Goal: Find specific page/section: Find specific page/section

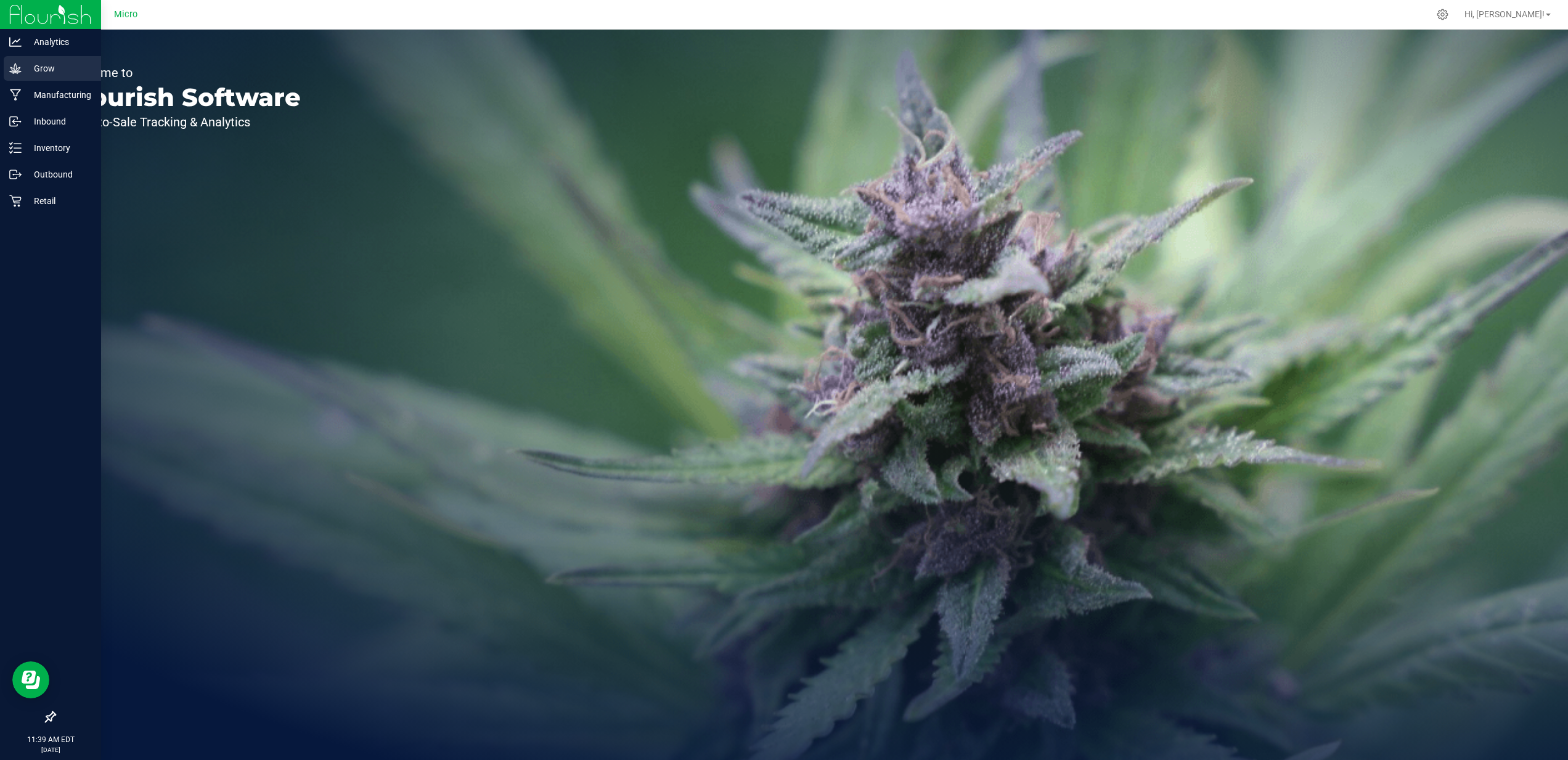
click at [33, 67] on p "Grow" at bounding box center [58, 68] width 74 height 15
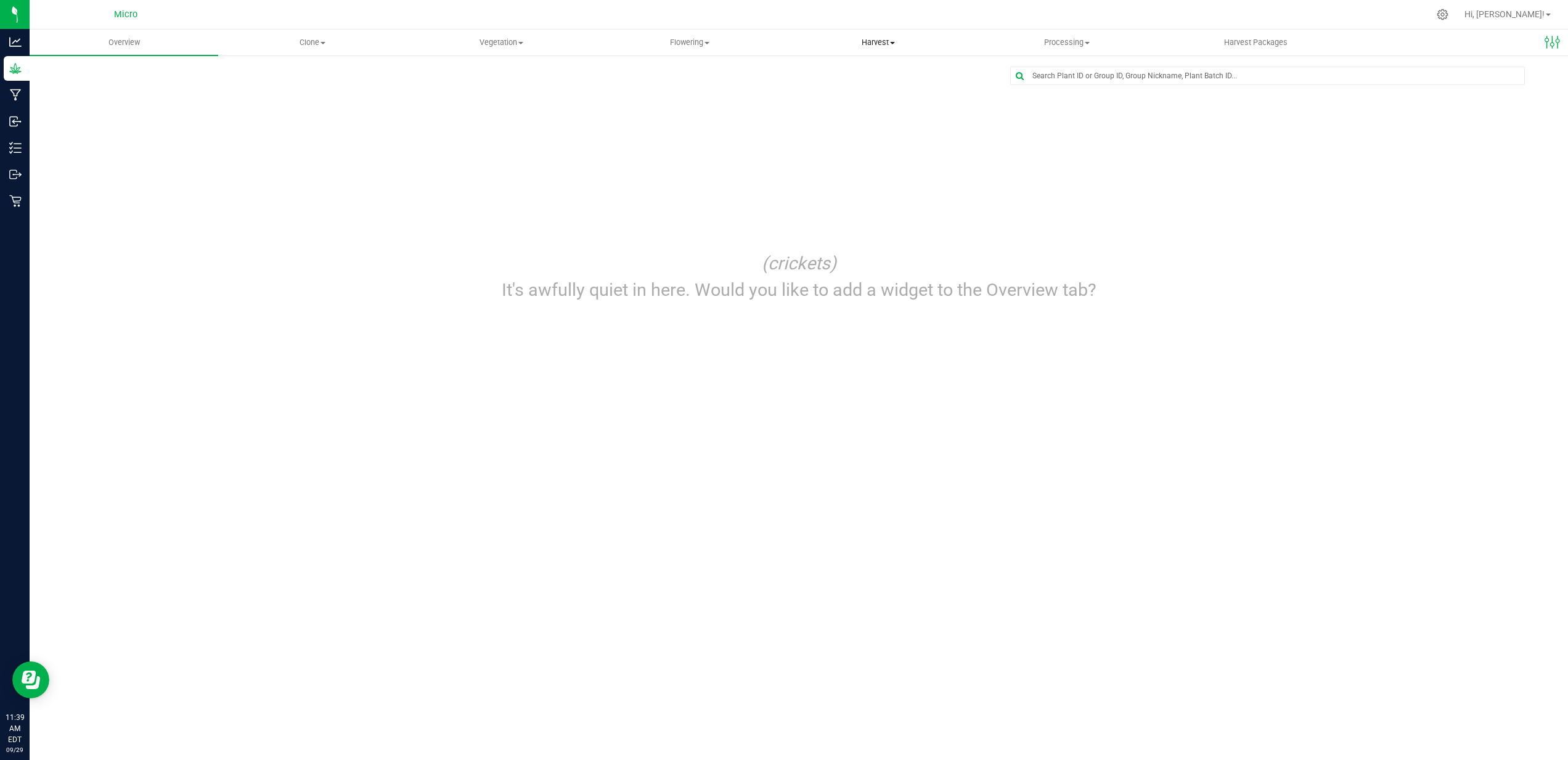
click at [871, 40] on span "Harvest" at bounding box center [878, 42] width 188 height 11
click at [835, 76] on span "Harvests" at bounding box center [818, 74] width 68 height 11
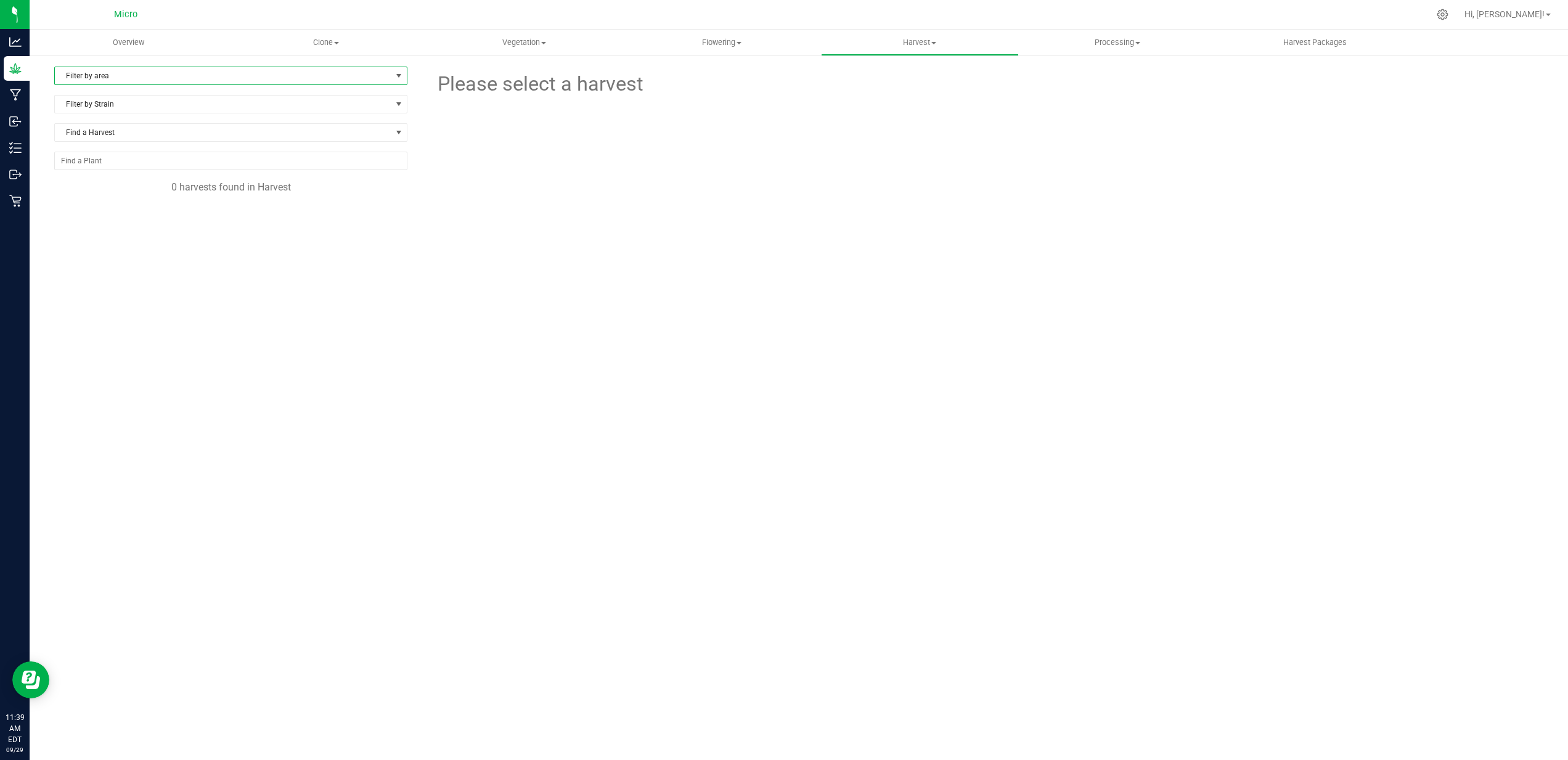
click at [319, 68] on span "Filter by area" at bounding box center [223, 76] width 336 height 18
click at [305, 90] on li "All" at bounding box center [231, 97] width 352 height 18
click at [252, 108] on span "Filter by Strain" at bounding box center [223, 104] width 336 height 18
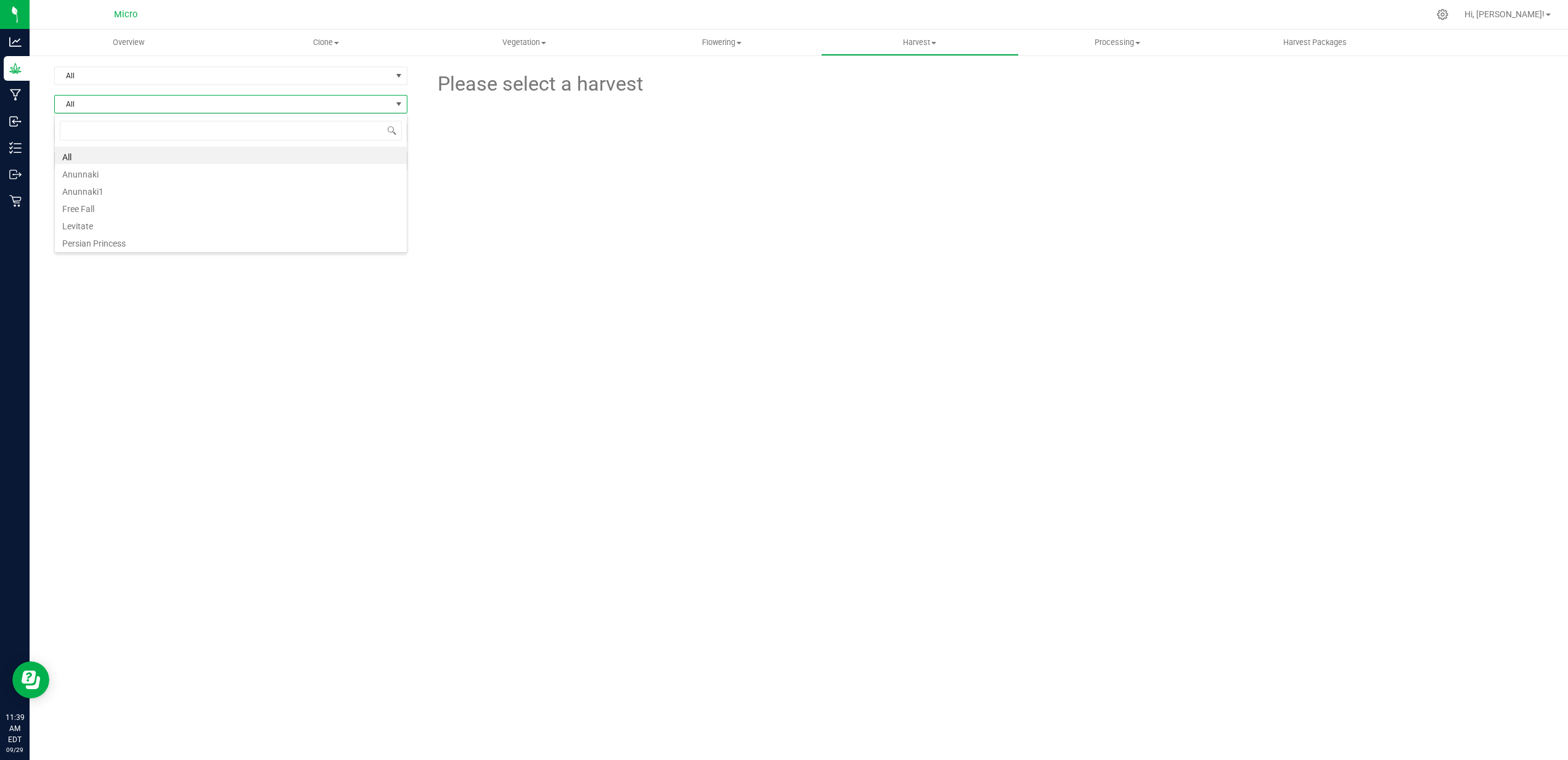
scroll to position [18, 353]
click at [218, 155] on li "All" at bounding box center [231, 156] width 352 height 18
click at [213, 157] on input "NO DATA FOUND" at bounding box center [231, 161] width 352 height 18
paste input "NYLLGMB - STR00100000324"
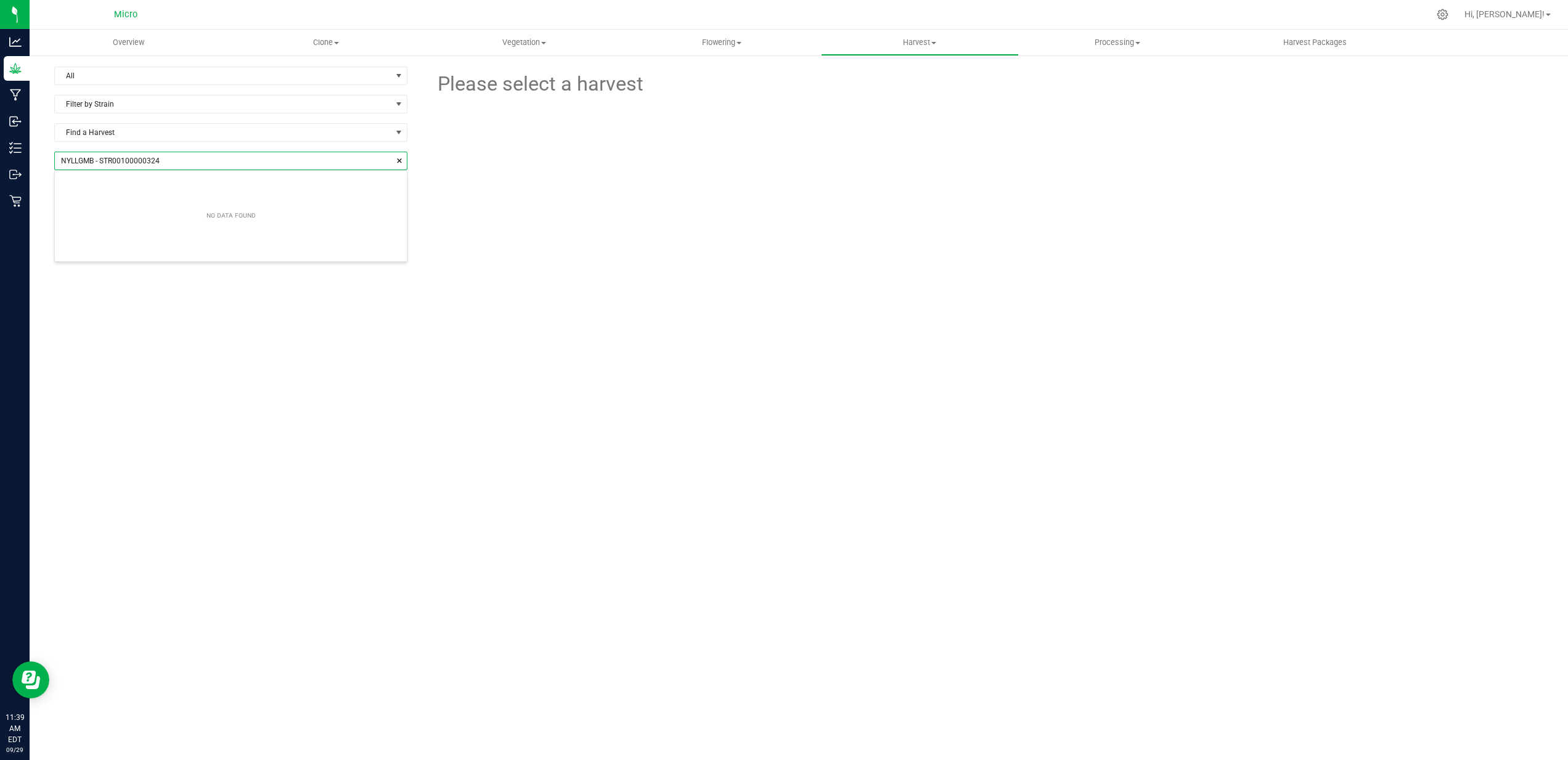
type input "NYLLGMB - STR00100000324"
click at [476, 178] on div "Overview Clone Create plants Cloning groups Cloning plants Apply to plants Vege…" at bounding box center [799, 395] width 1539 height 731
click at [728, 43] on span "Flowering" at bounding box center [722, 42] width 197 height 11
click at [701, 86] on span "Flowering groups" at bounding box center [675, 89] width 103 height 11
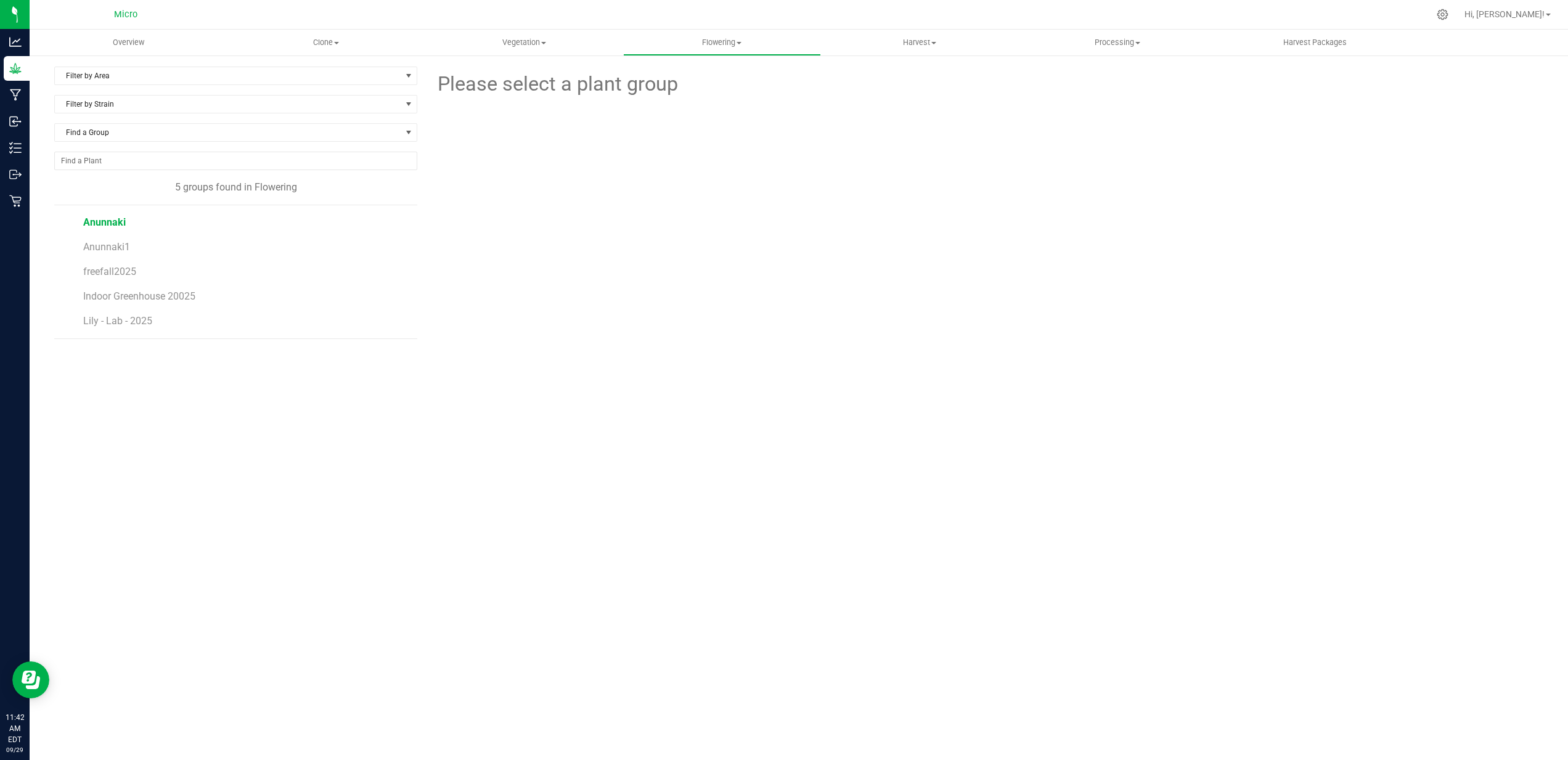
click at [107, 224] on span "Anunnaki" at bounding box center [105, 221] width 43 height 11
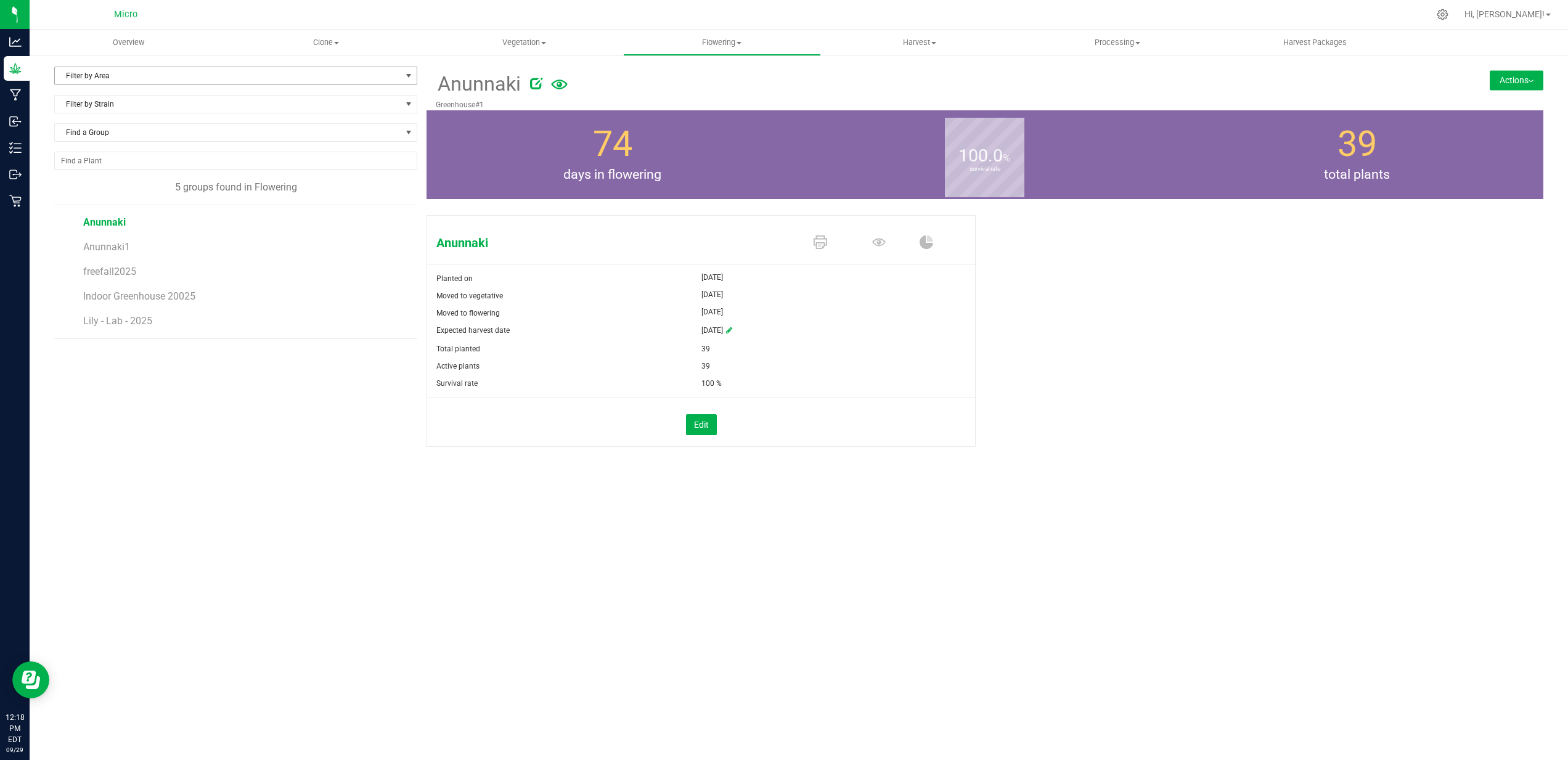
click at [103, 75] on span "Filter by Area" at bounding box center [228, 76] width 346 height 18
click at [109, 129] on li "Greenhouse#1" at bounding box center [236, 134] width 362 height 18
click at [143, 107] on span "Filter by Strain" at bounding box center [228, 104] width 346 height 18
click at [113, 169] on li "Anunnaki" at bounding box center [236, 172] width 362 height 18
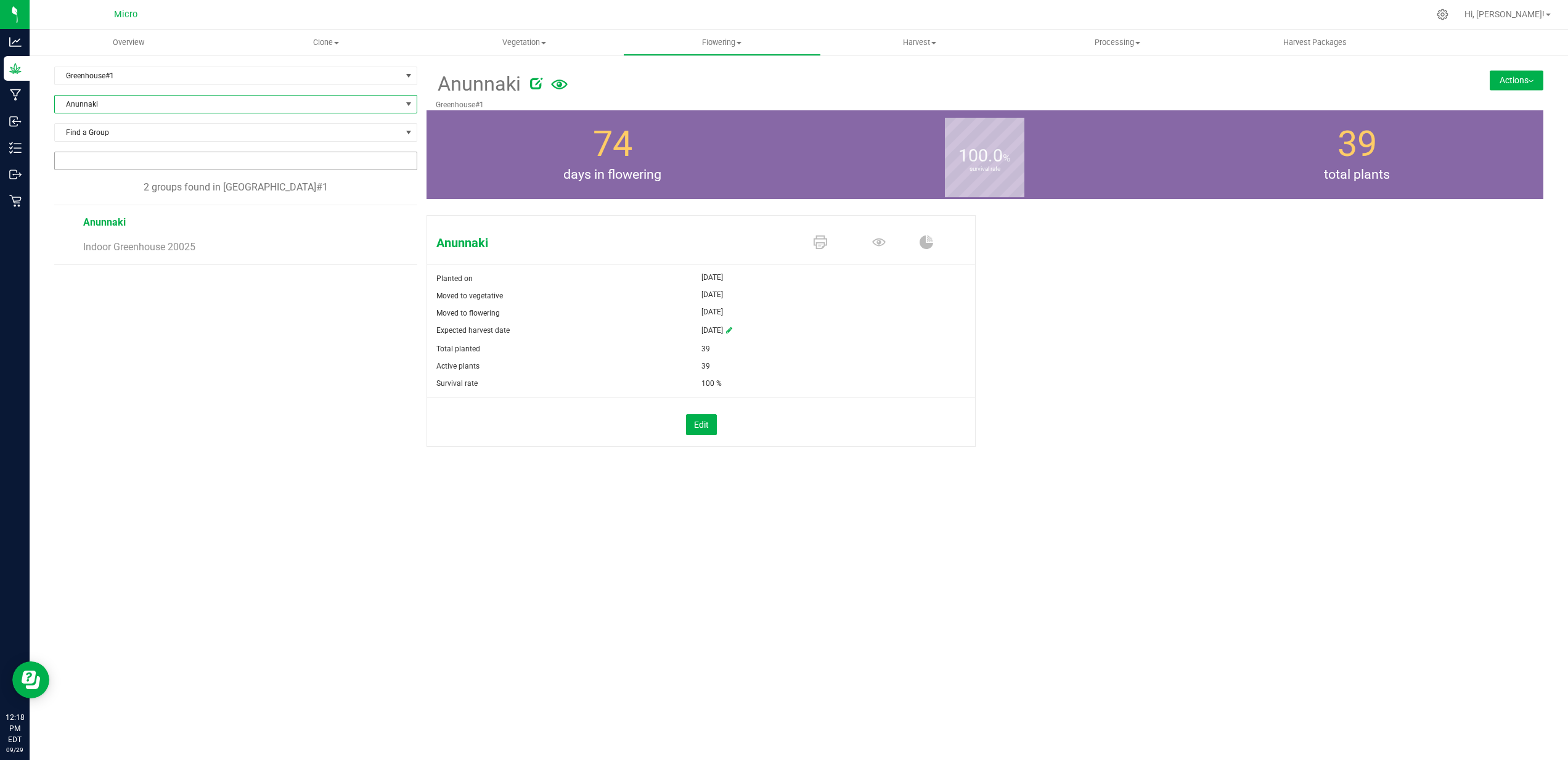
click at [117, 161] on input "NO DATA FOUND" at bounding box center [236, 161] width 362 height 18
click at [126, 137] on span "Find a Group" at bounding box center [228, 133] width 346 height 18
click at [103, 251] on li "Lily - Lab - 2025" at bounding box center [236, 253] width 362 height 18
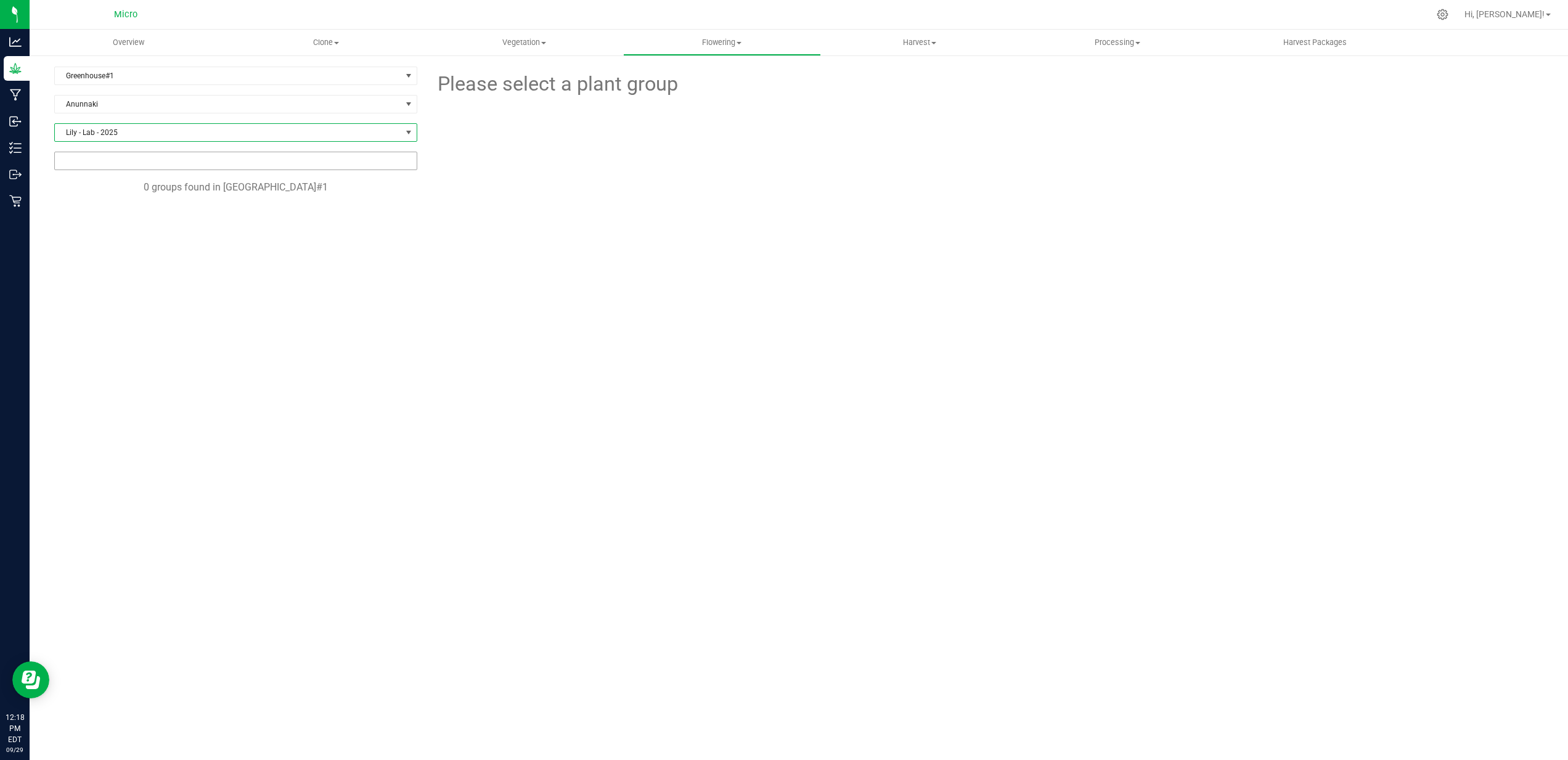
click at [119, 160] on input "NO DATA FOUND" at bounding box center [236, 161] width 362 height 18
type input "o"
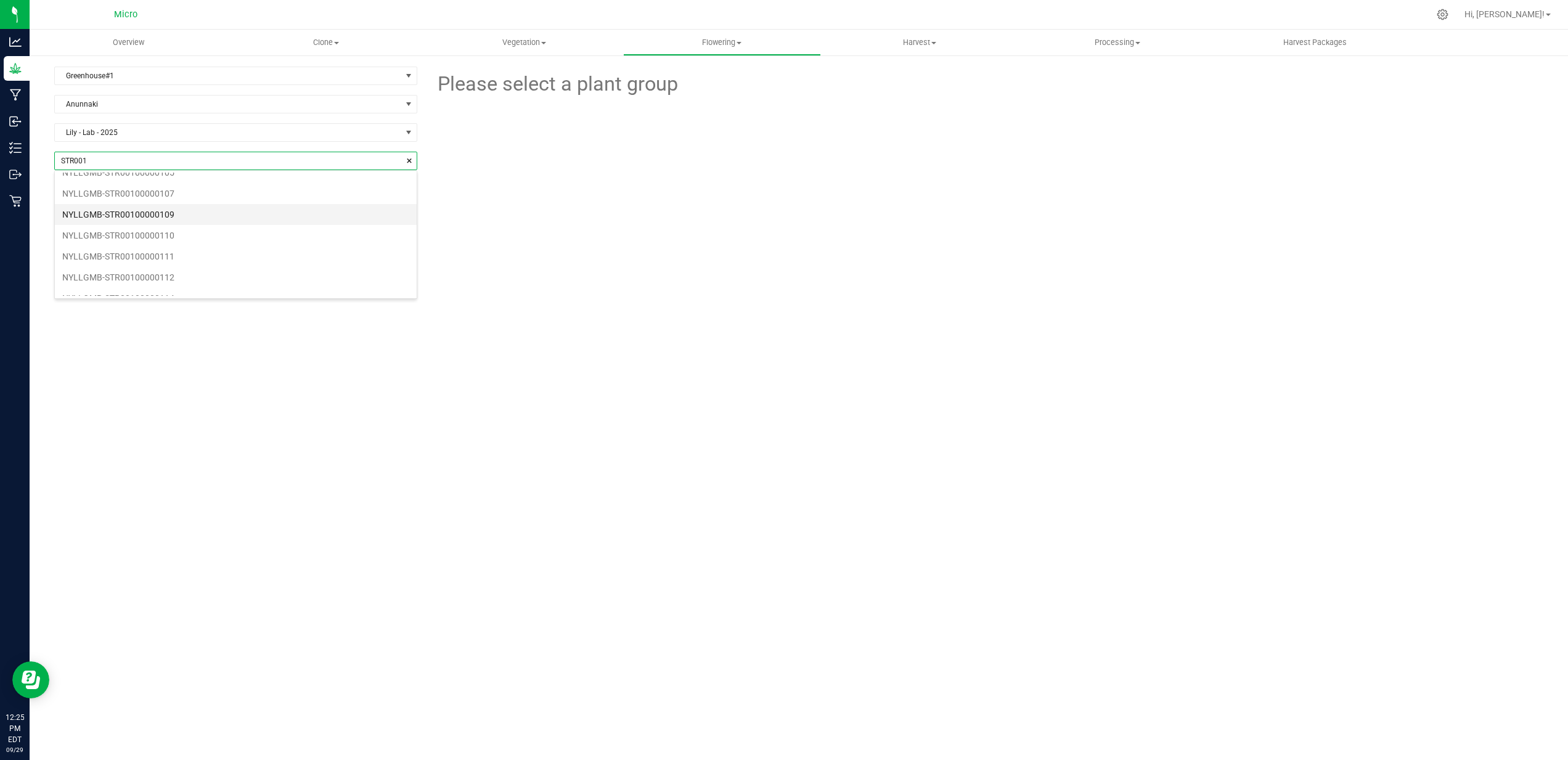
scroll to position [0, 0]
type input "STR001"
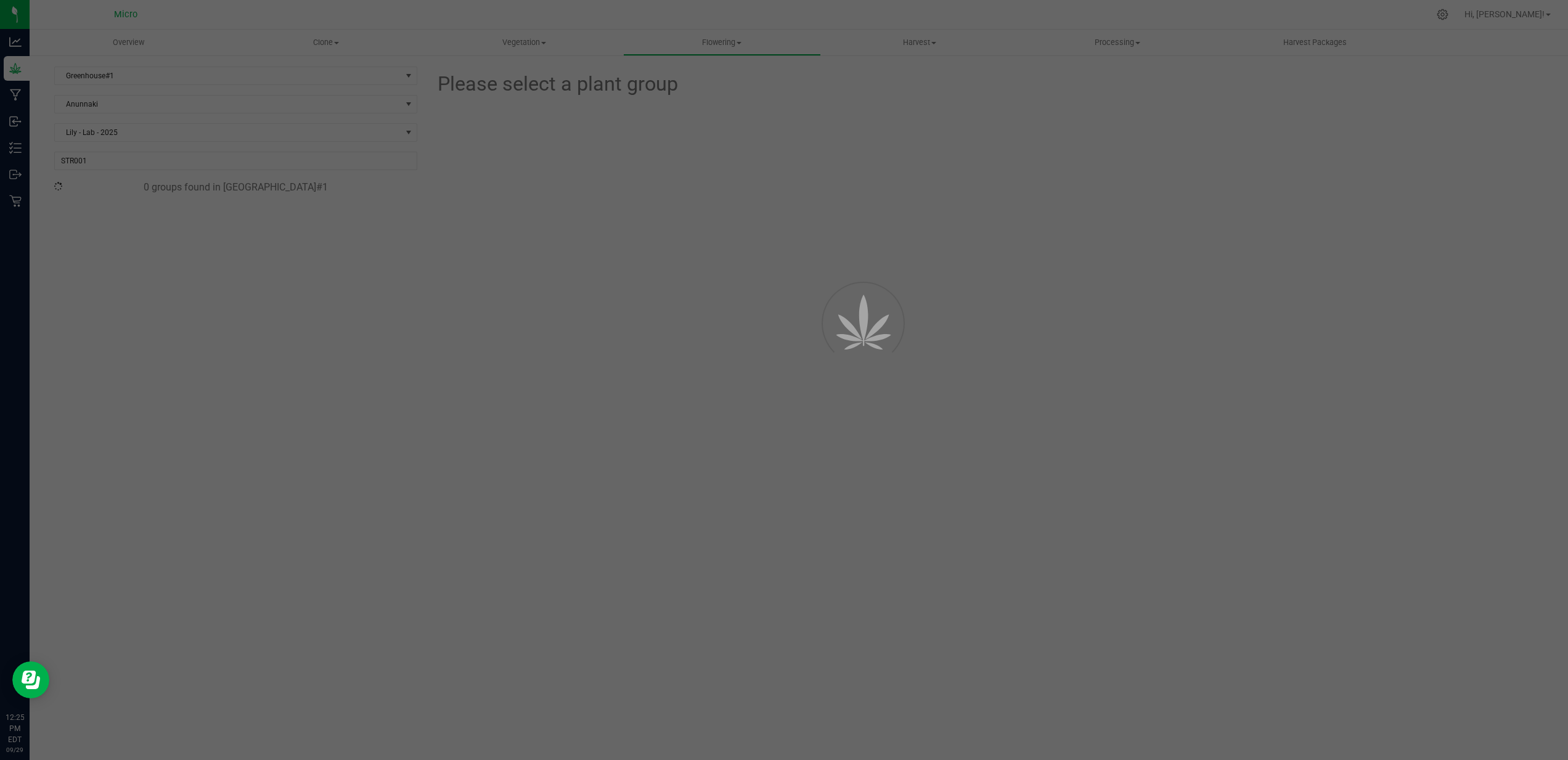
click at [678, 195] on div "Overview Clone Create plants Cloning groups Cloning plants Apply to plants Vege…" at bounding box center [799, 395] width 1539 height 731
